Goal: Task Accomplishment & Management: Use online tool/utility

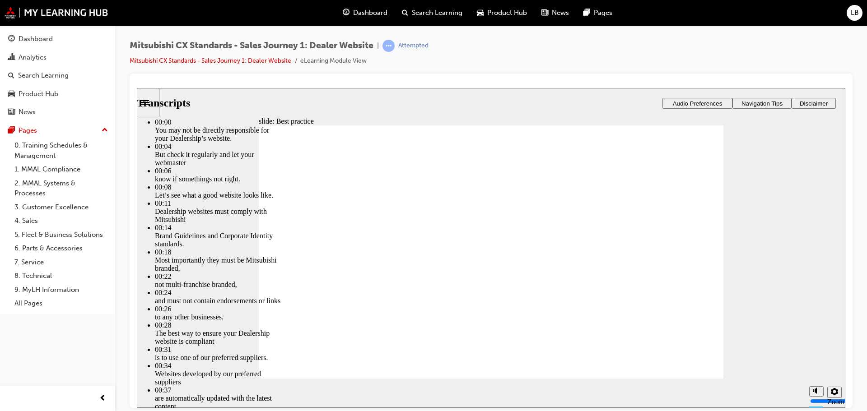
type input "8"
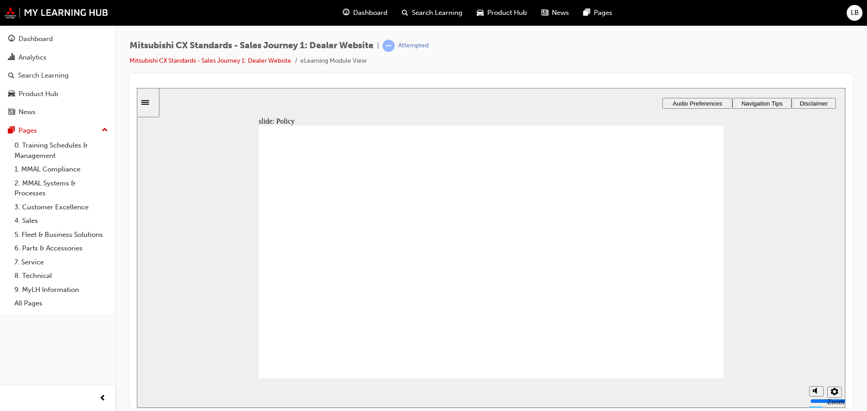
drag, startPoint x: 322, startPoint y: 258, endPoint x: 624, endPoint y: 238, distance: 301.8
drag, startPoint x: 331, startPoint y: 262, endPoint x: 477, endPoint y: 222, distance: 151.7
drag, startPoint x: 335, startPoint y: 265, endPoint x: 483, endPoint y: 255, distance: 148.0
drag, startPoint x: 333, startPoint y: 263, endPoint x: 634, endPoint y: 248, distance: 301.5
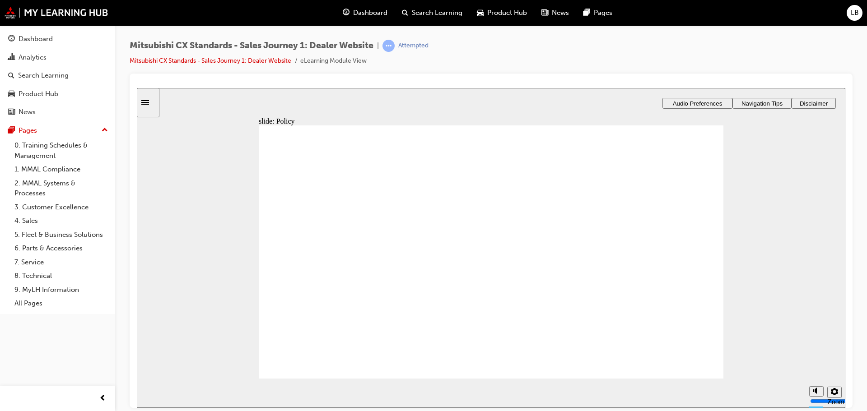
checkbox input "true"
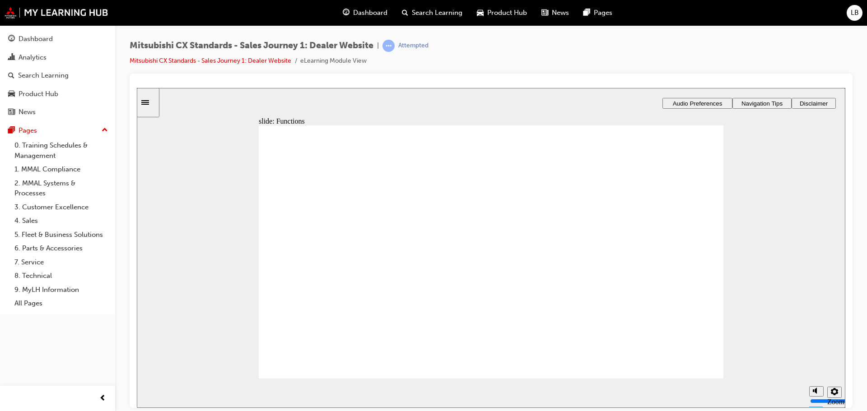
checkbox input "true"
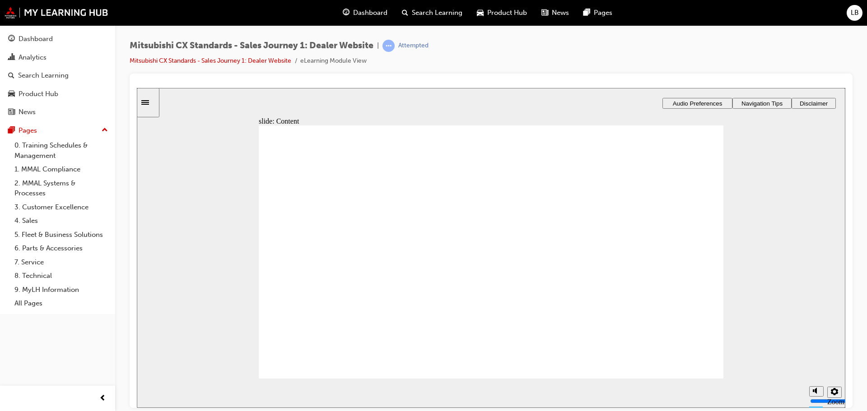
checkbox input "true"
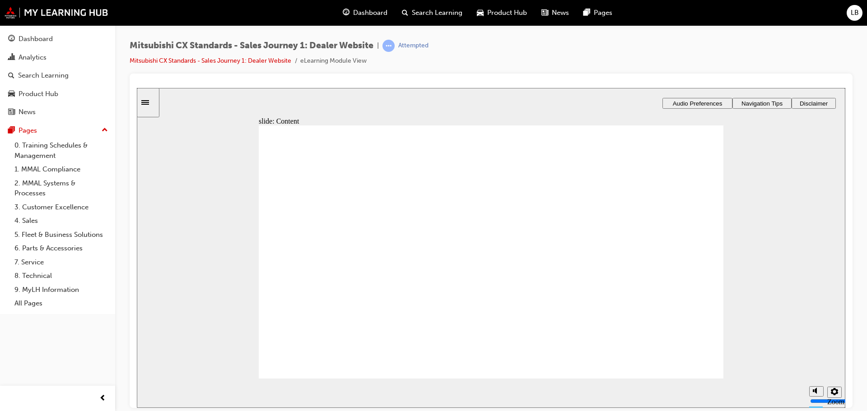
checkbox input "true"
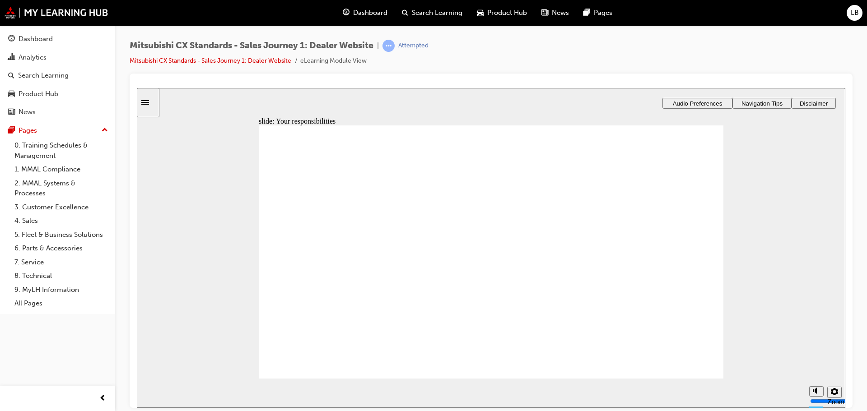
drag, startPoint x: 323, startPoint y: 261, endPoint x: 463, endPoint y: 226, distance: 144.2
drag, startPoint x: 336, startPoint y: 261, endPoint x: 481, endPoint y: 254, distance: 145.1
drag, startPoint x: 337, startPoint y: 260, endPoint x: 636, endPoint y: 221, distance: 301.4
drag, startPoint x: 340, startPoint y: 262, endPoint x: 633, endPoint y: 261, distance: 293.9
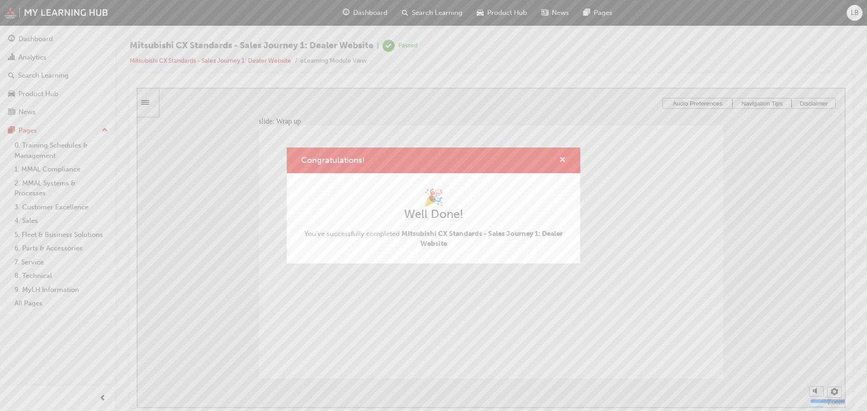
click at [561, 159] on span "cross-icon" at bounding box center [562, 161] width 7 height 8
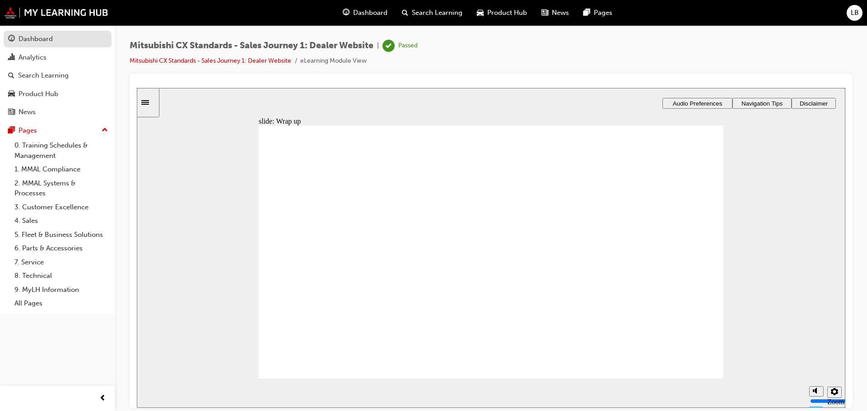
click at [33, 36] on div "Dashboard" at bounding box center [36, 39] width 34 height 10
